Goal: Use online tool/utility: Use online tool/utility

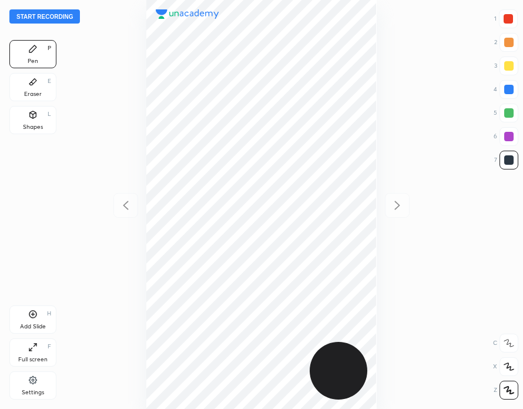
scroll to position [409, 335]
click at [61, 15] on button "Start recording" at bounding box center [44, 16] width 71 height 14
click at [512, 18] on div at bounding box center [508, 18] width 9 height 9
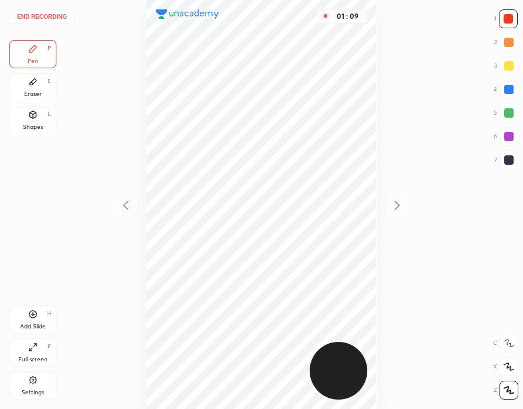
click at [508, 115] on div at bounding box center [509, 112] width 9 height 9
click at [25, 60] on div "Pen P" at bounding box center [32, 54] width 47 height 28
click at [42, 90] on div "Eraser E" at bounding box center [32, 87] width 47 height 28
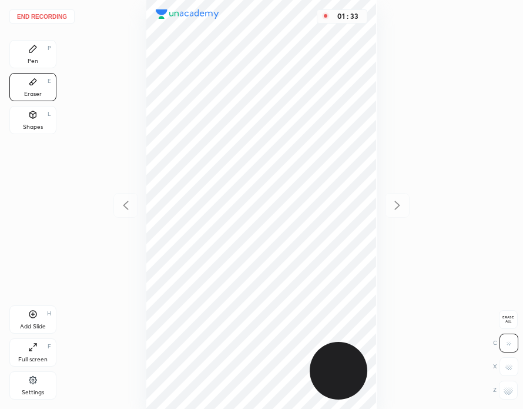
click at [49, 58] on div "Pen P" at bounding box center [32, 54] width 47 height 28
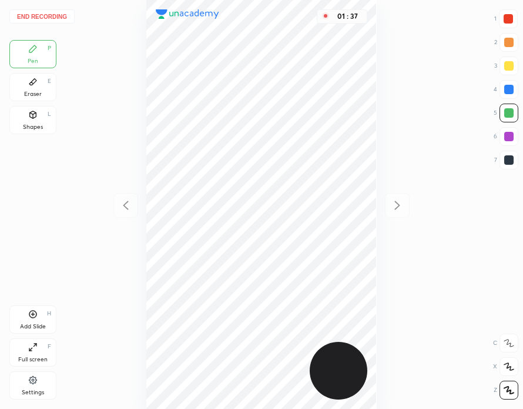
click at [504, 19] on div at bounding box center [508, 18] width 9 height 9
click at [510, 90] on div at bounding box center [509, 89] width 9 height 9
click at [38, 89] on div "Eraser E" at bounding box center [32, 87] width 47 height 28
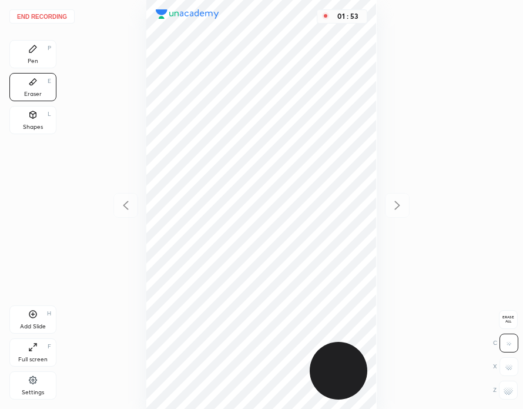
click at [39, 56] on div "Pen P" at bounding box center [32, 54] width 47 height 28
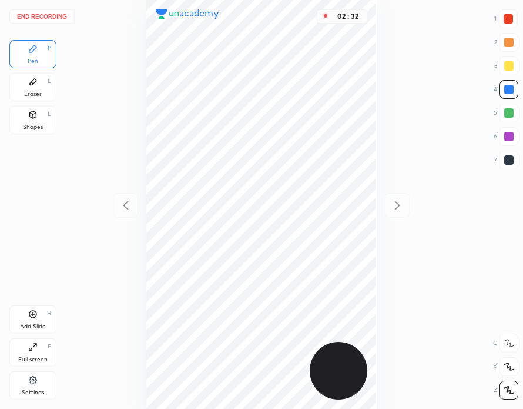
click at [45, 89] on div "Eraser E" at bounding box center [32, 87] width 47 height 28
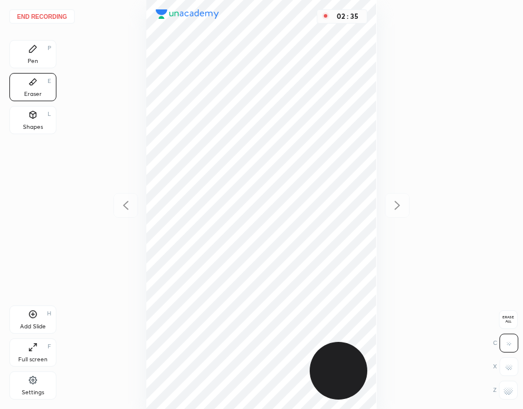
click at [52, 55] on div "Pen P" at bounding box center [32, 54] width 47 height 28
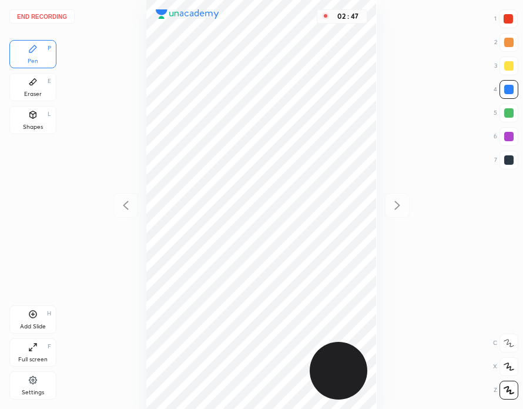
click at [52, 17] on button "End recording" at bounding box center [41, 16] width 65 height 14
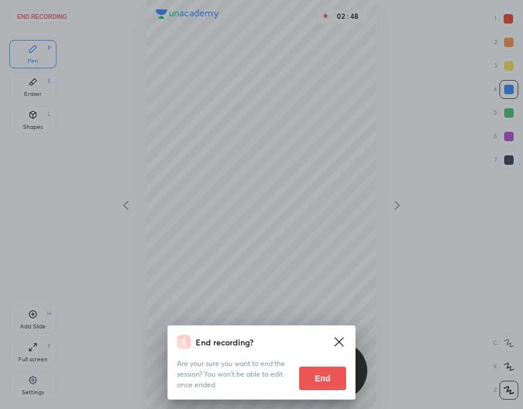
click at [336, 376] on button "End" at bounding box center [322, 378] width 47 height 24
